Goal: Task Accomplishment & Management: Complete application form

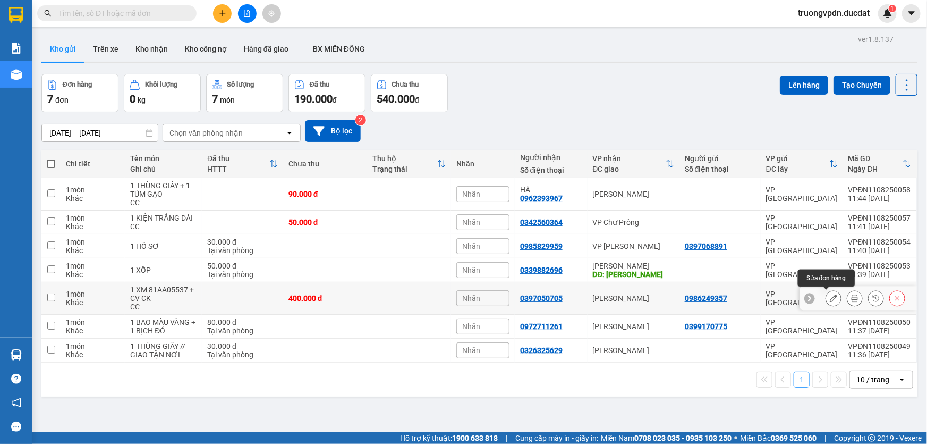
click at [832, 298] on button at bounding box center [833, 298] width 15 height 19
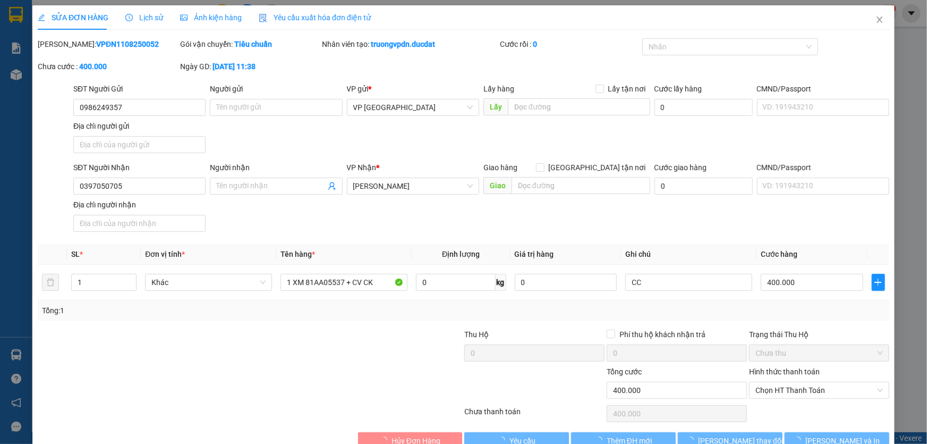
type input "0986249357"
type input "0397050705"
type input "400.000"
click at [695, 284] on input "CC" at bounding box center [688, 282] width 127 height 17
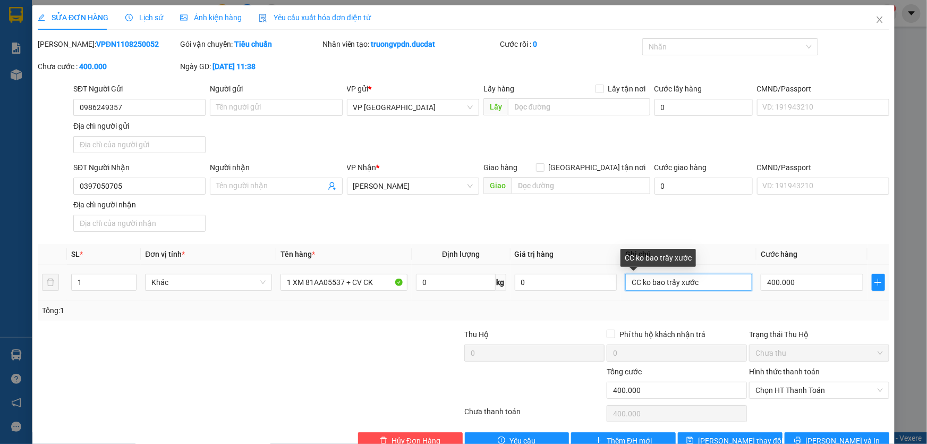
drag, startPoint x: 700, startPoint y: 281, endPoint x: 647, endPoint y: 283, distance: 53.2
click at [644, 286] on input "CC ko bao trầy xước" at bounding box center [688, 282] width 127 height 17
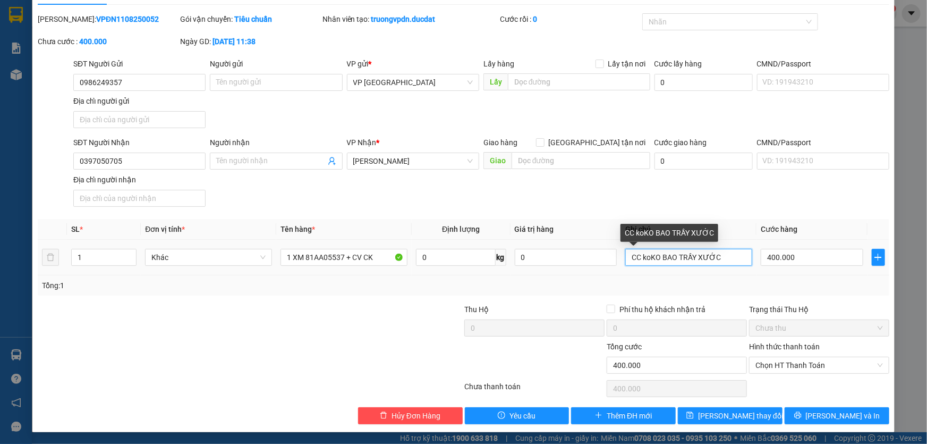
click at [646, 258] on input "CC koKO BAO TRẦY XƯỚC" at bounding box center [688, 257] width 127 height 17
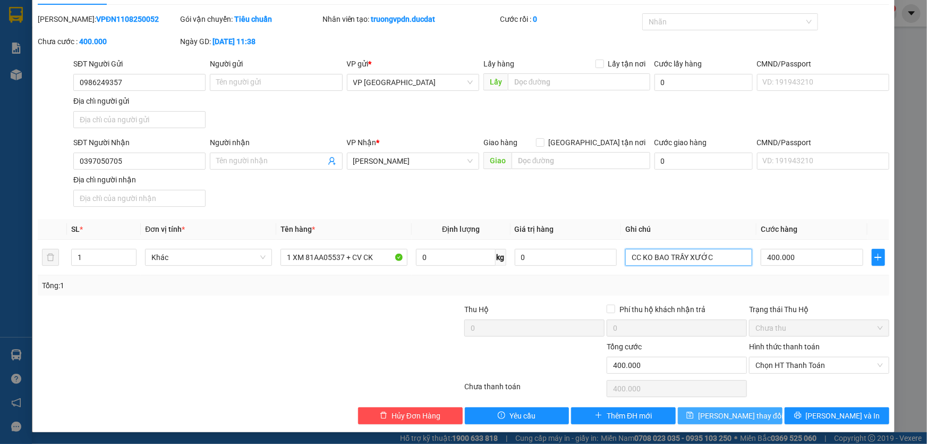
type input "CC KO BAO TRẦY XƯỚC"
click at [770, 418] on button "[PERSON_NAME] thay đổi" at bounding box center [730, 415] width 105 height 17
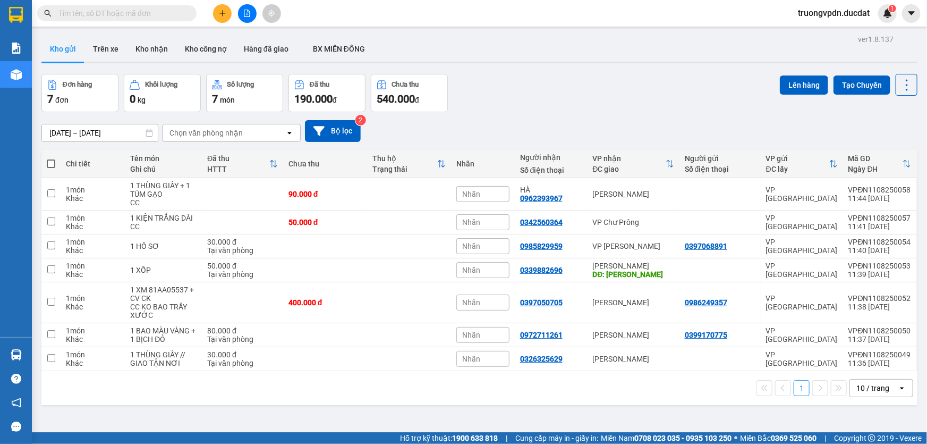
click at [224, 13] on icon "plus" at bounding box center [222, 13] width 6 height 1
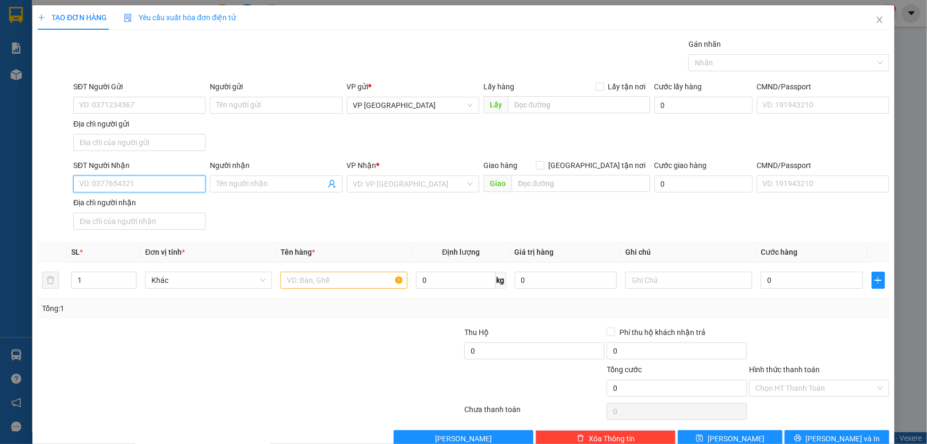
click at [141, 182] on input "SĐT Người Nhận" at bounding box center [139, 183] width 132 height 17
drag, startPoint x: 129, startPoint y: 207, endPoint x: 179, endPoint y: 223, distance: 52.4
click at [129, 207] on div "0905329450" at bounding box center [138, 205] width 118 height 12
type input "0905329450"
click at [313, 277] on input "text" at bounding box center [344, 280] width 127 height 17
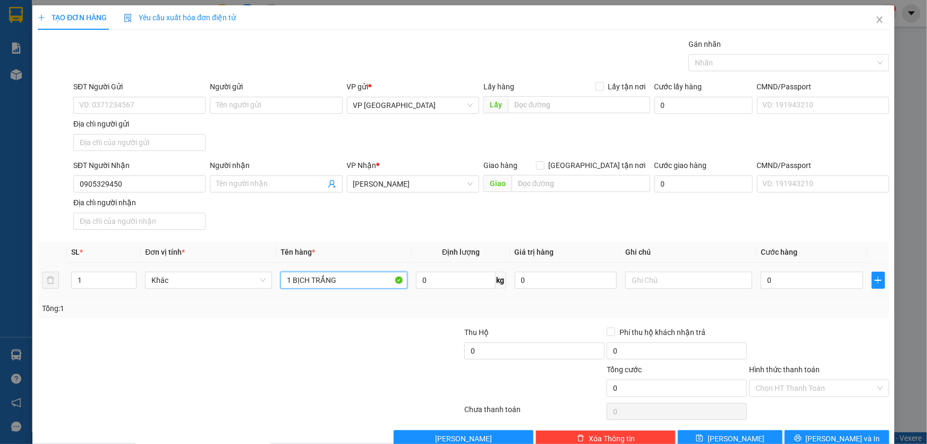
type input "1 BỊCH TRẮNG"
type input "CC"
type input "5"
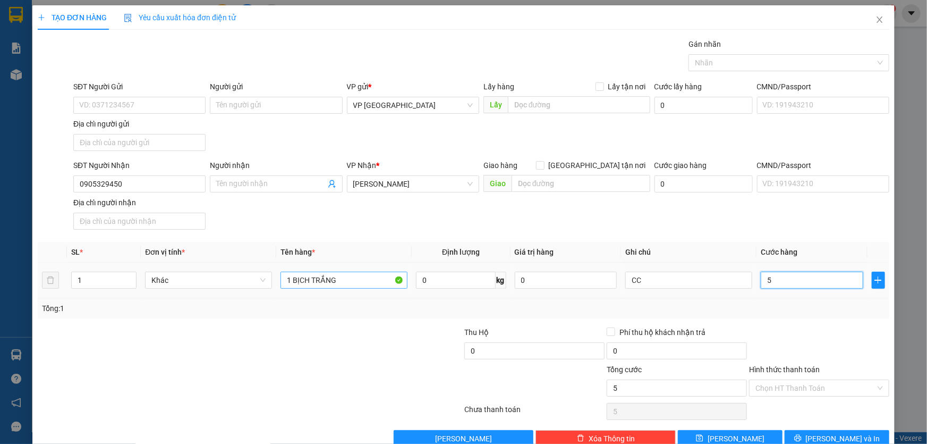
type input "50"
type input "500"
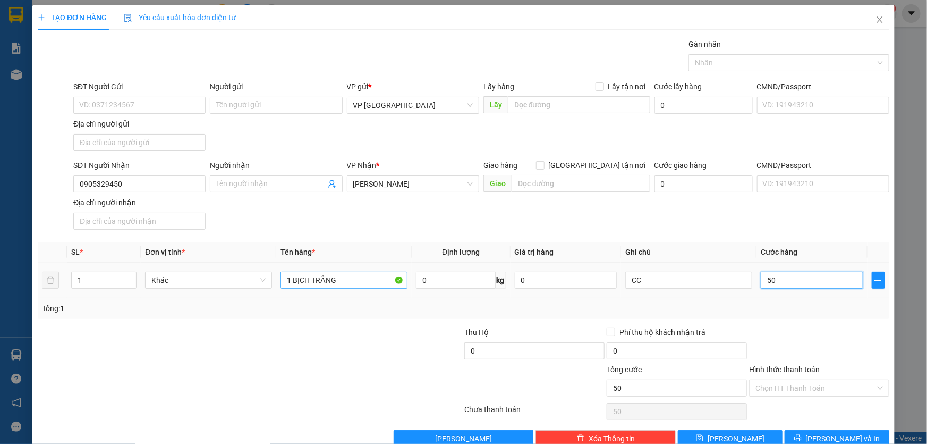
type input "500"
type input "5.000"
type input "50.000"
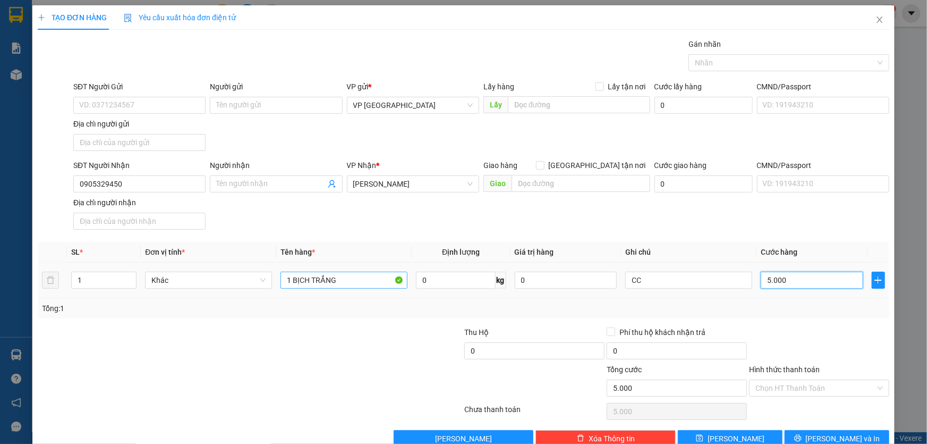
type input "50.000"
click at [870, 432] on button "[PERSON_NAME] và In" at bounding box center [837, 438] width 105 height 17
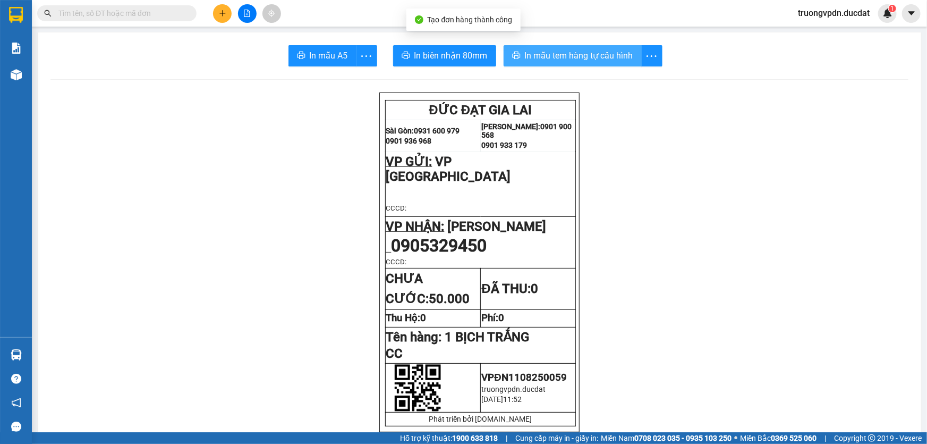
click at [535, 60] on span "In mẫu tem hàng tự cấu hình" at bounding box center [579, 55] width 108 height 13
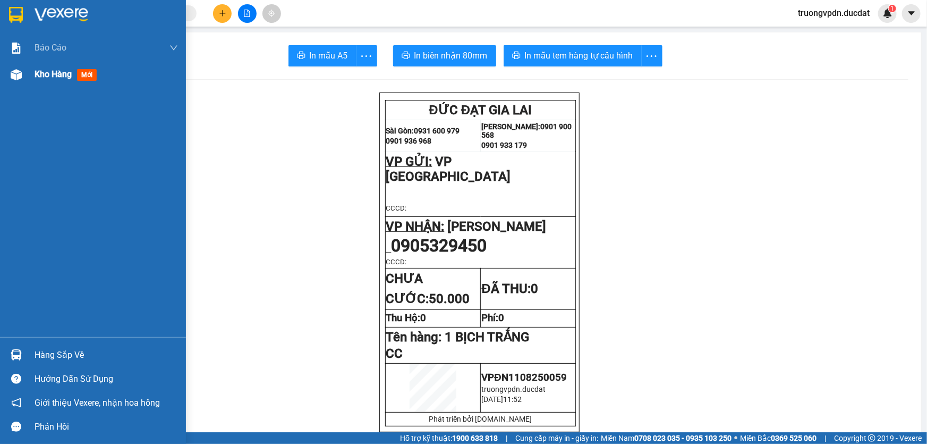
click at [35, 75] on span "Kho hàng" at bounding box center [53, 74] width 37 height 10
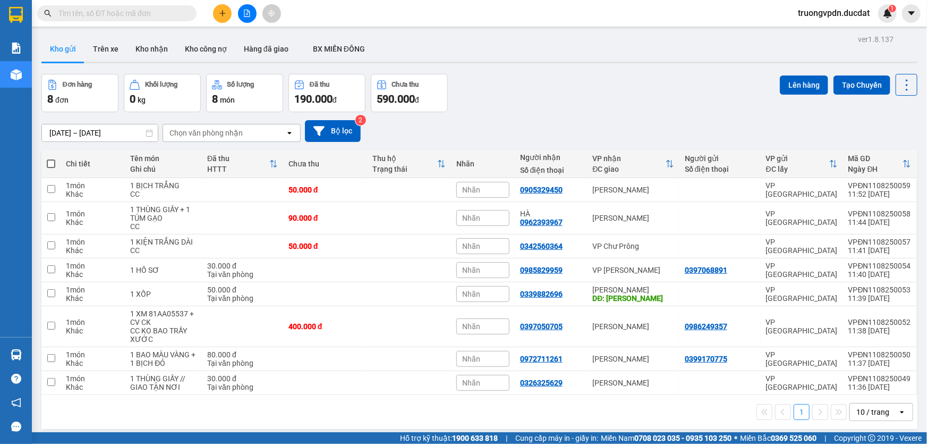
scroll to position [48, 0]
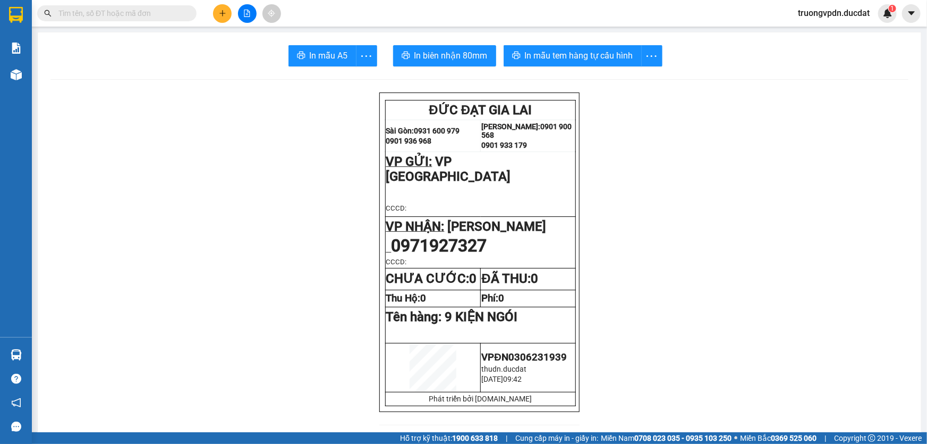
click at [248, 13] on icon "file-add" at bounding box center [246, 13] width 7 height 7
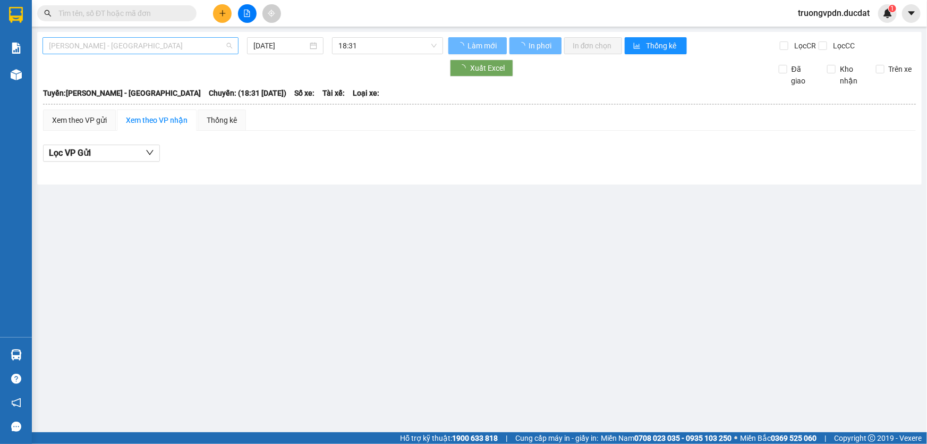
click at [118, 50] on span "[PERSON_NAME] - [GEOGRAPHIC_DATA]" at bounding box center [140, 46] width 183 height 16
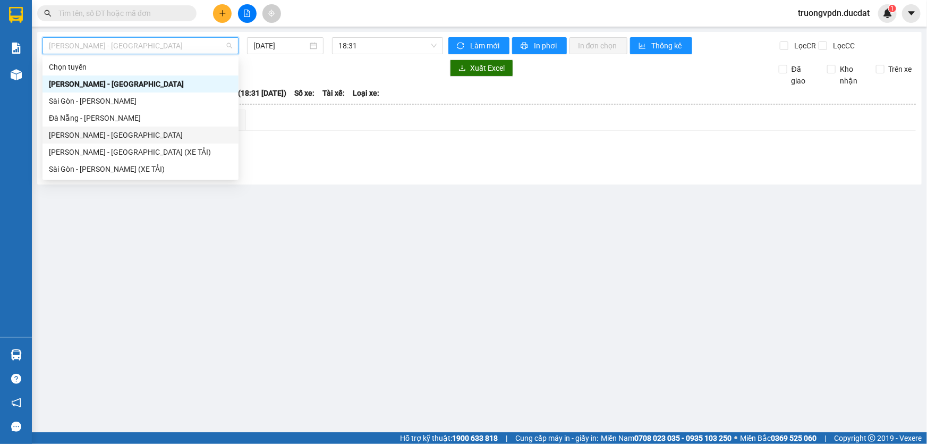
click at [80, 132] on div "[PERSON_NAME] - [GEOGRAPHIC_DATA]" at bounding box center [140, 135] width 183 height 12
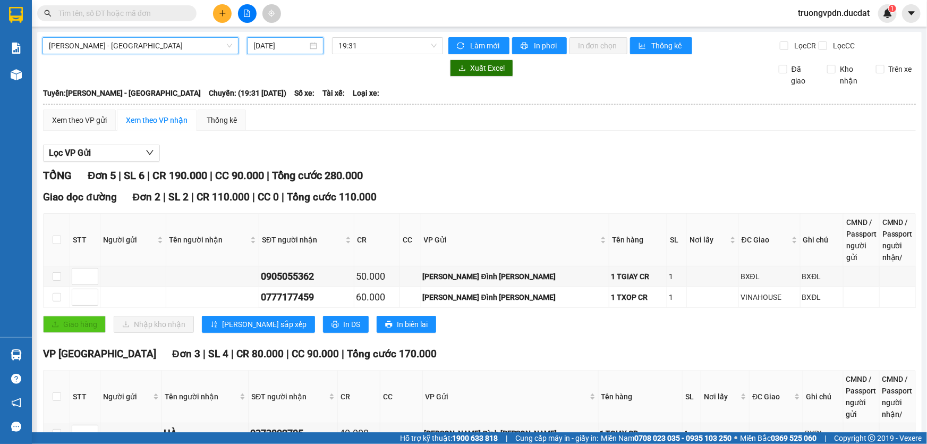
click at [301, 46] on input "[DATE]" at bounding box center [280, 46] width 54 height 12
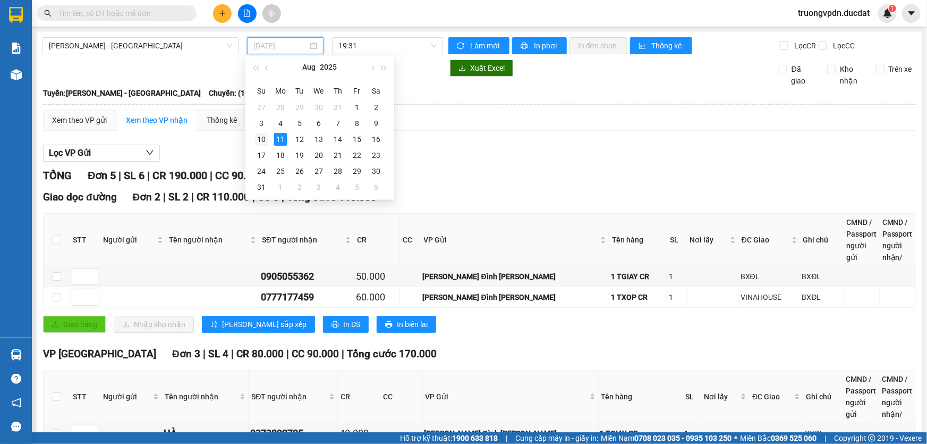
click at [259, 138] on div "10" at bounding box center [261, 139] width 13 height 13
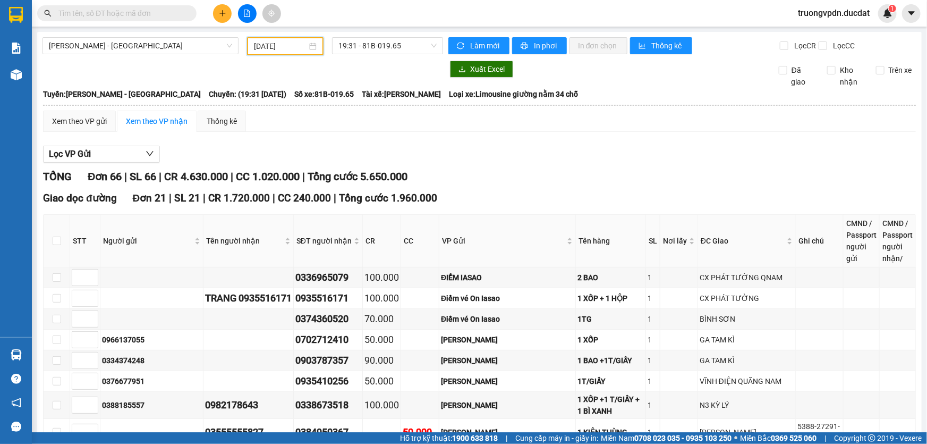
click at [300, 45] on input "10/08/2025" at bounding box center [280, 46] width 53 height 12
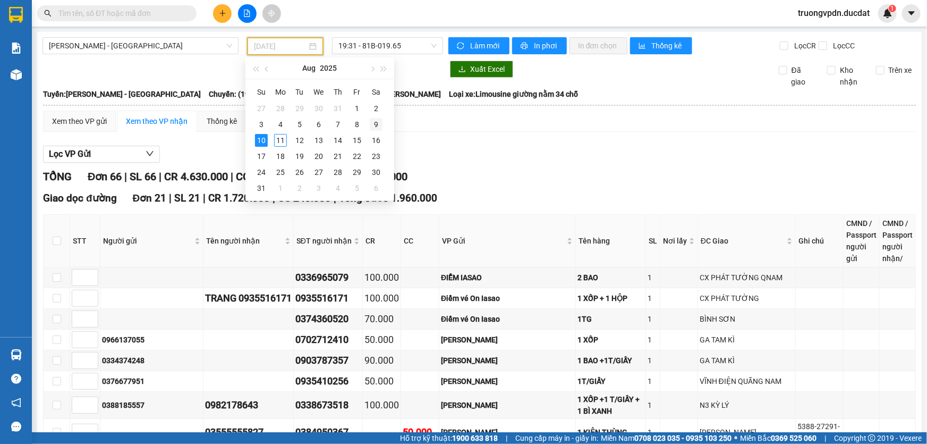
click at [371, 124] on div "9" at bounding box center [376, 124] width 13 height 13
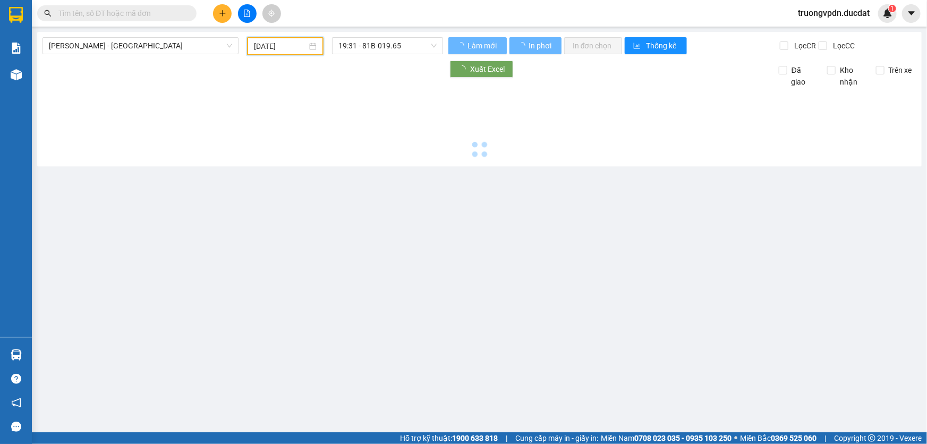
type input "09/08/2025"
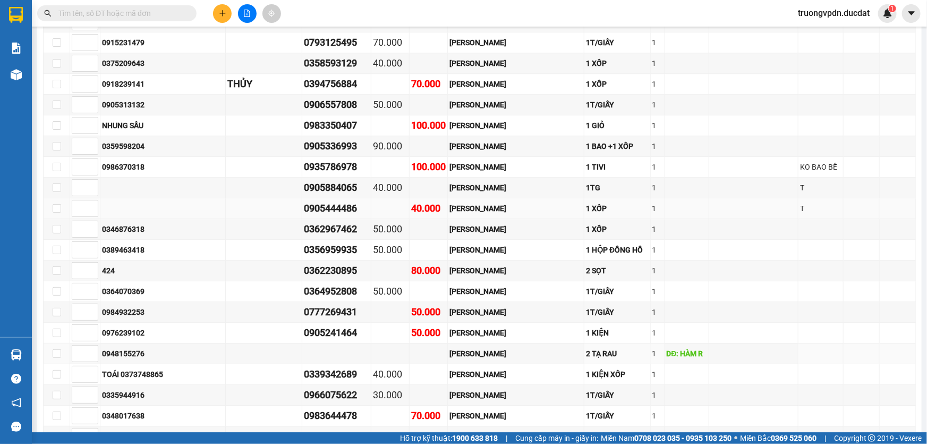
scroll to position [1497, 0]
